Goal: Transaction & Acquisition: Purchase product/service

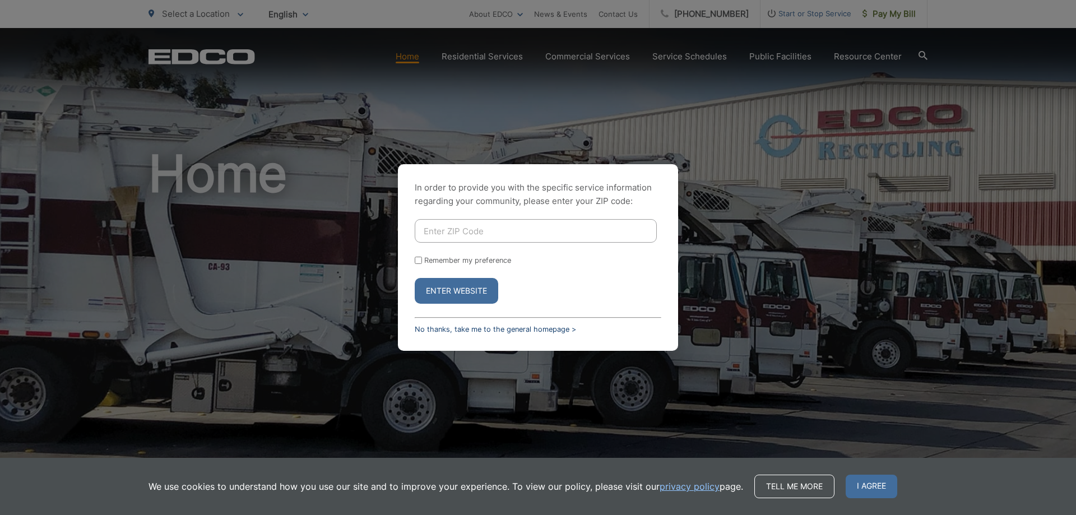
click at [500, 326] on link "No thanks, take me to the general homepage >" at bounding box center [495, 329] width 161 height 8
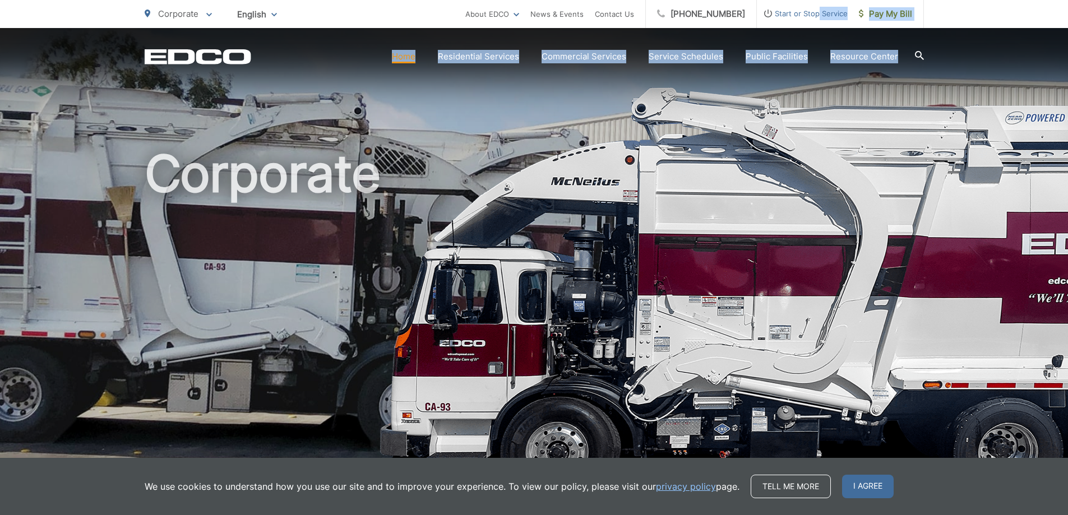
drag, startPoint x: 819, startPoint y: 12, endPoint x: 804, endPoint y: 144, distance: 132.0
click at [804, 144] on body "Home Back Home Residential Services Overview Curbside Pickup Trash Dumpster Ser…" at bounding box center [534, 257] width 1068 height 515
click at [894, 16] on span "Pay My Bill" at bounding box center [885, 13] width 53 height 13
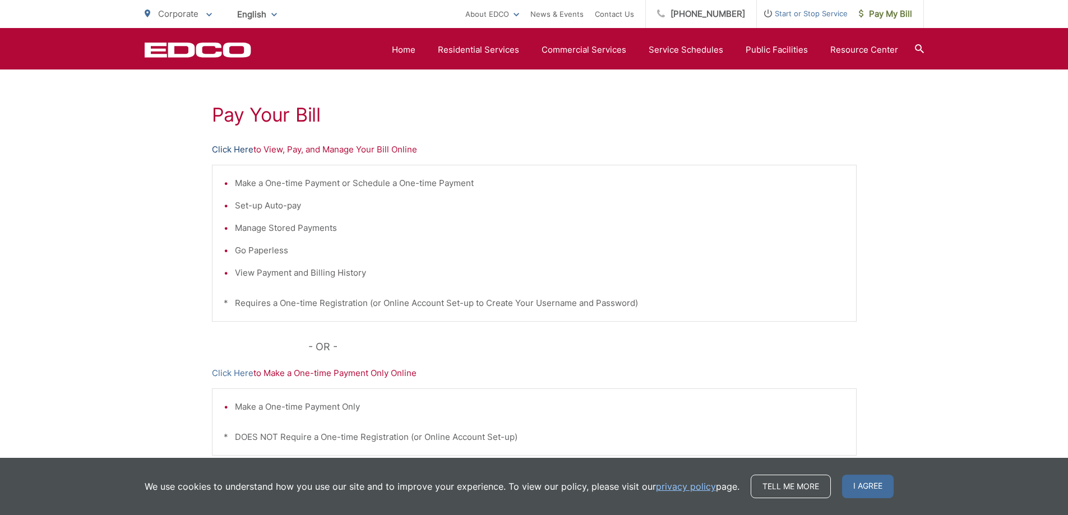
scroll to position [168, 0]
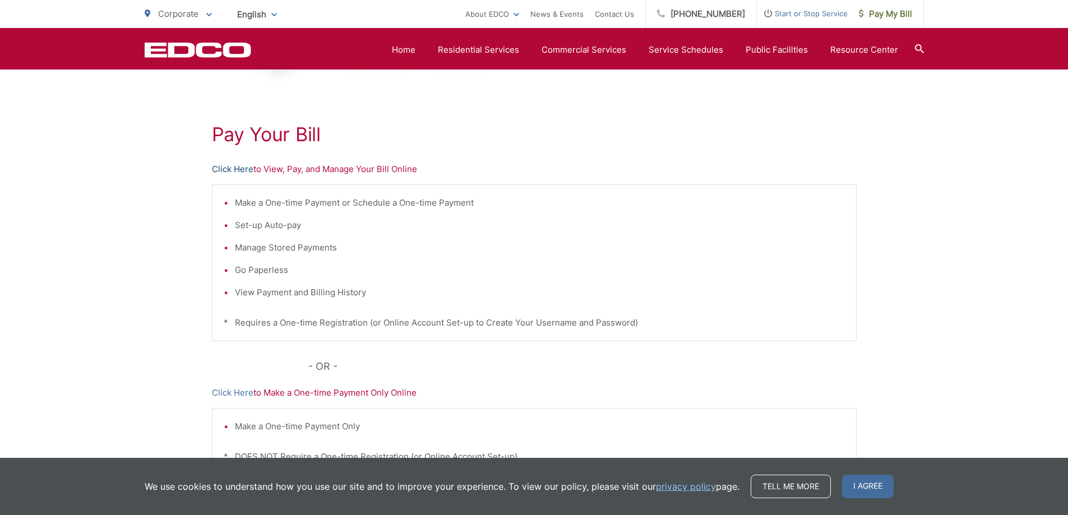
click at [239, 169] on link "Click Here" at bounding box center [232, 169] width 41 height 13
